Goal: Information Seeking & Learning: Learn about a topic

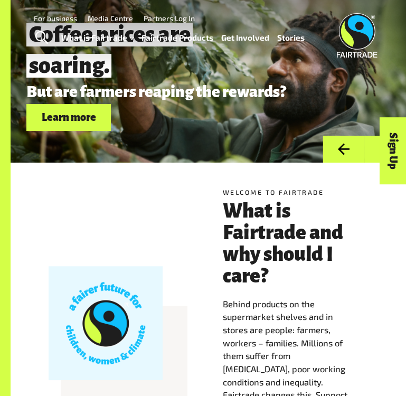
click at [223, 242] on h3 "What is Fairtrade and why should I care?" at bounding box center [296, 244] width 146 height 86
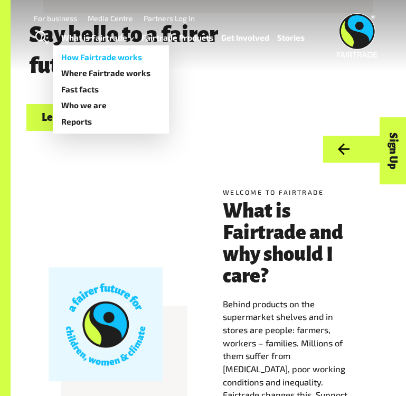
click at [119, 57] on link "How Fairtrade works" at bounding box center [111, 57] width 116 height 16
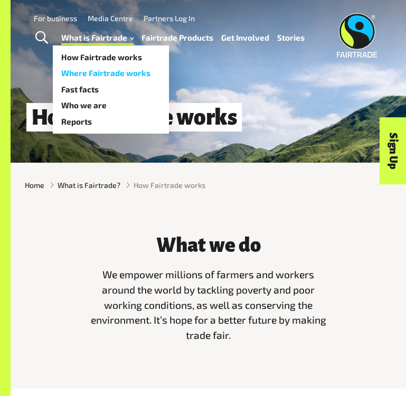
click at [93, 75] on link "Where Fairtrade works" at bounding box center [111, 74] width 116 height 16
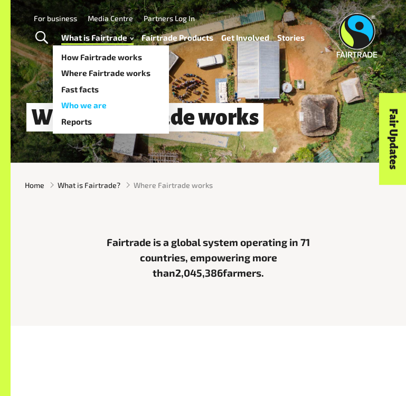
click at [80, 105] on link "Who we are" at bounding box center [111, 105] width 116 height 16
